Goal: Obtain resource: Download file/media

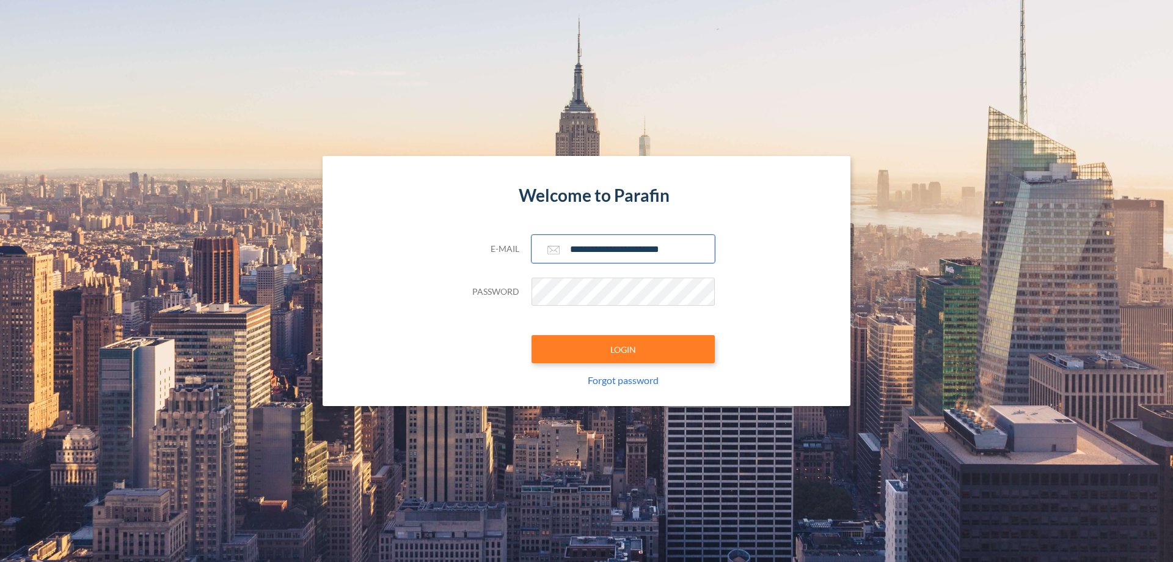
type input "**********"
click at [623, 349] on button "LOGIN" at bounding box center [623, 349] width 183 height 28
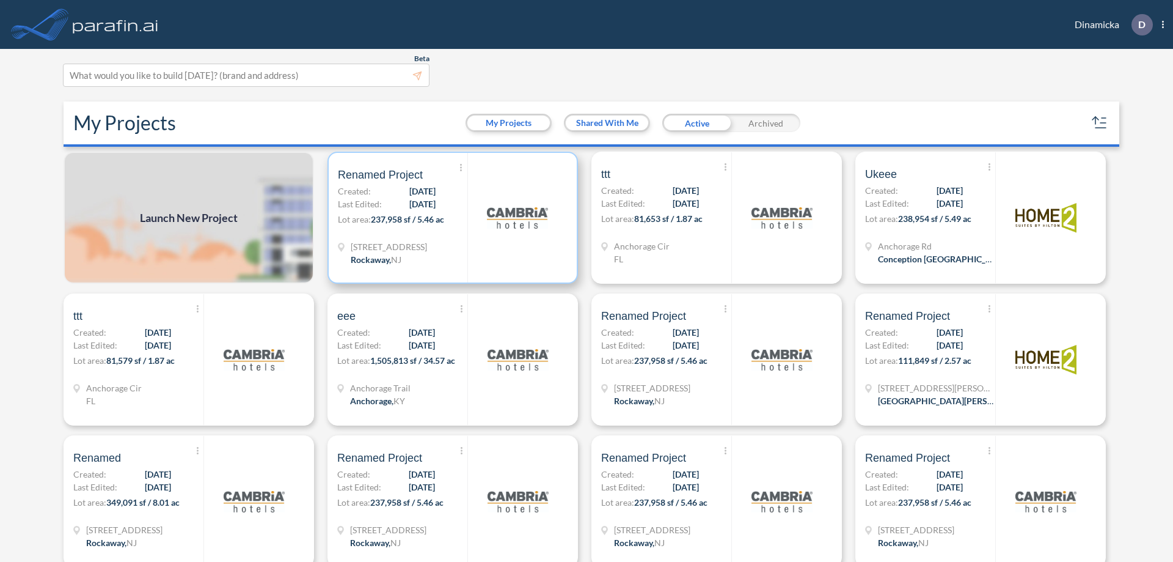
scroll to position [3, 0]
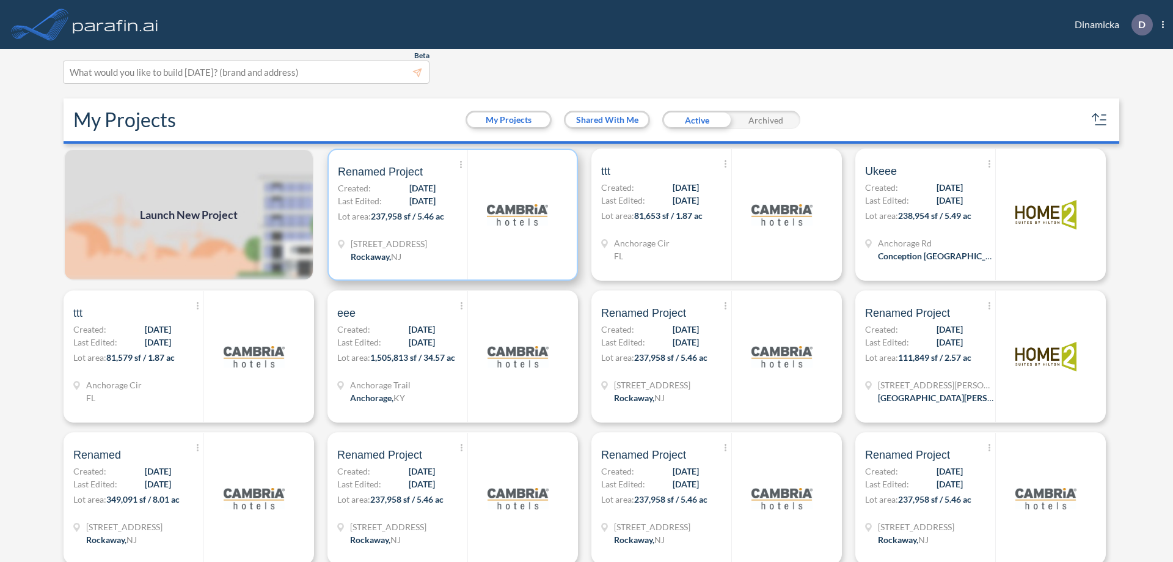
click at [450, 215] on p "Lot area: 237,958 sf / 5.46 ac" at bounding box center [403, 219] width 130 height 18
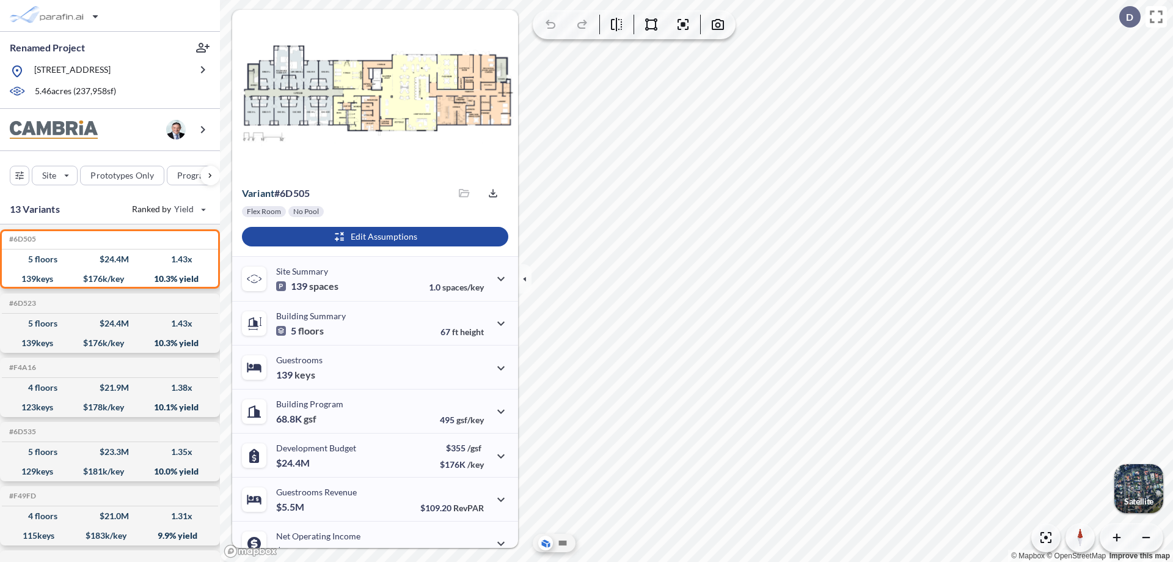
scroll to position [62, 0]
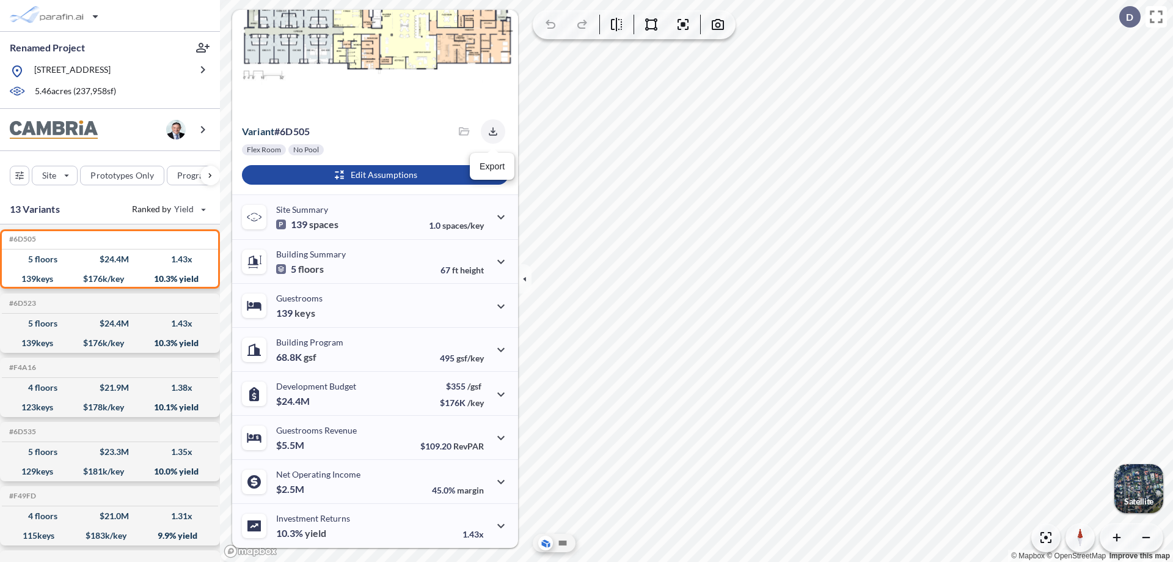
click at [490, 131] on icon "button" at bounding box center [493, 131] width 8 height 8
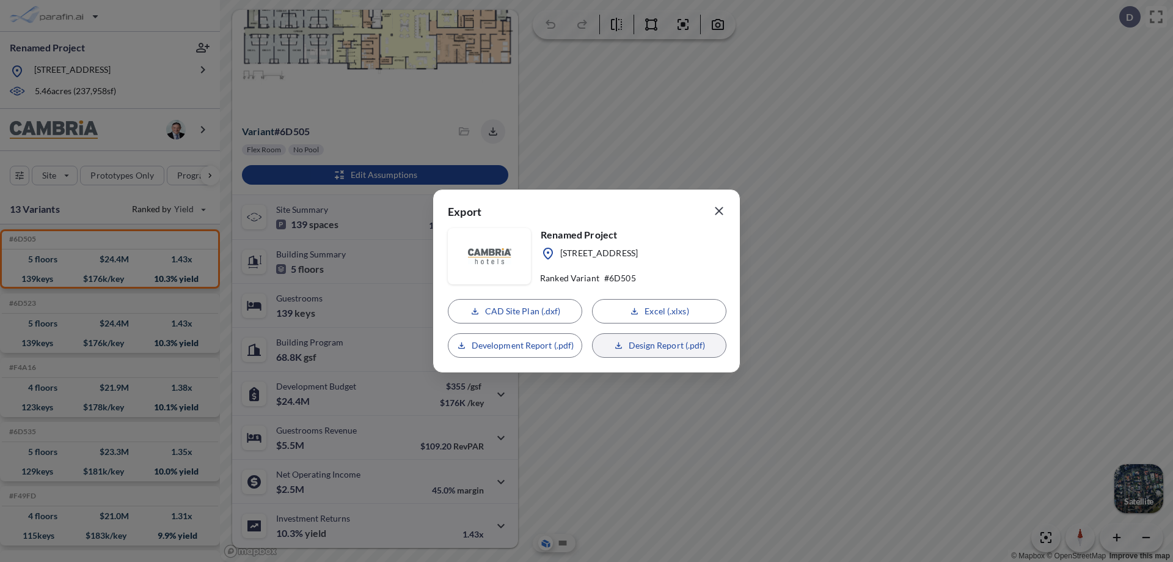
click at [659, 345] on p "Design Report (.pdf)" at bounding box center [667, 345] width 77 height 12
